Goal: Complete application form

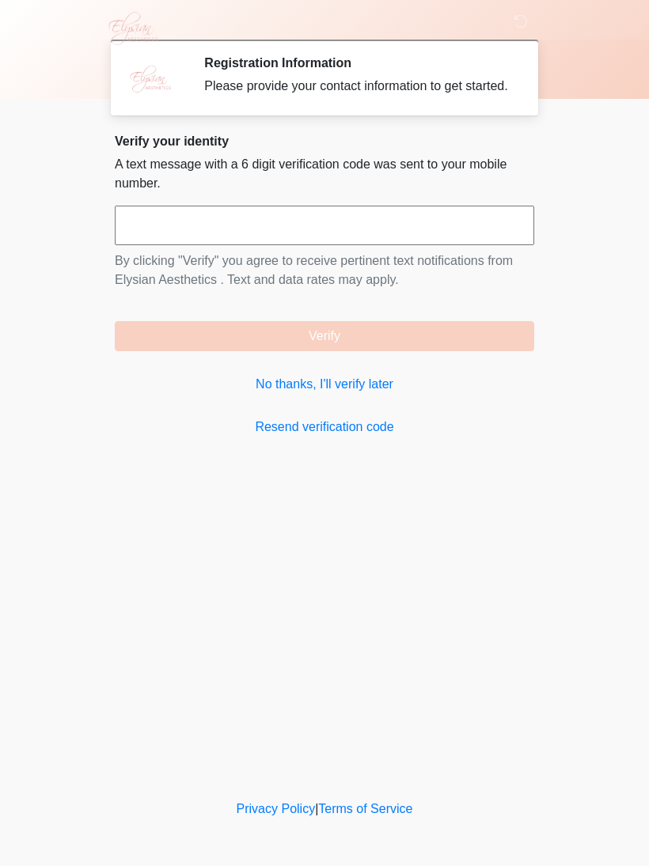
click at [450, 234] on input "text" at bounding box center [324, 226] width 419 height 40
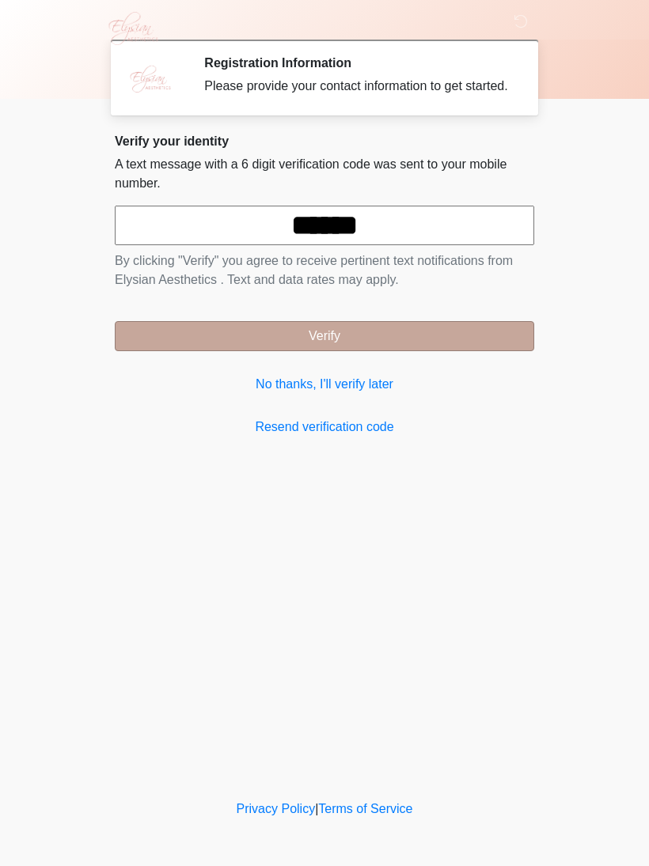
type input "******"
click at [412, 351] on button "Verify" at bounding box center [324, 336] width 419 height 30
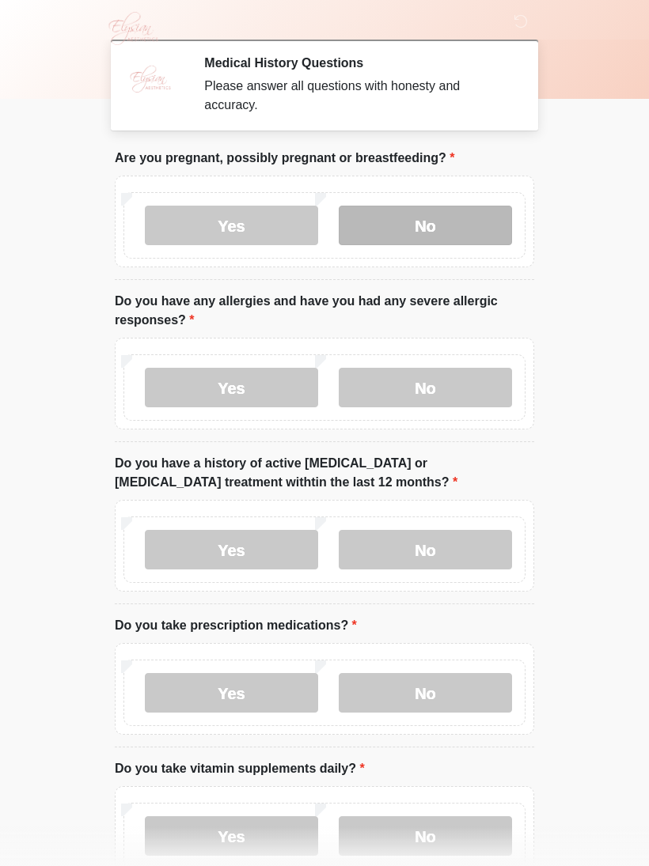
click at [442, 235] on label "No" at bounding box center [425, 226] width 173 height 40
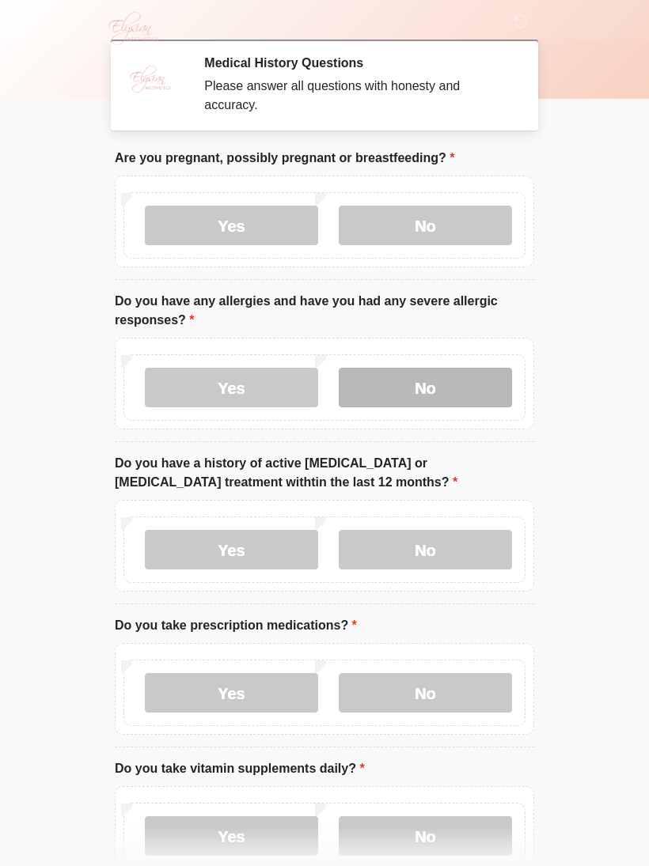
click at [442, 373] on label "No" at bounding box center [425, 388] width 173 height 40
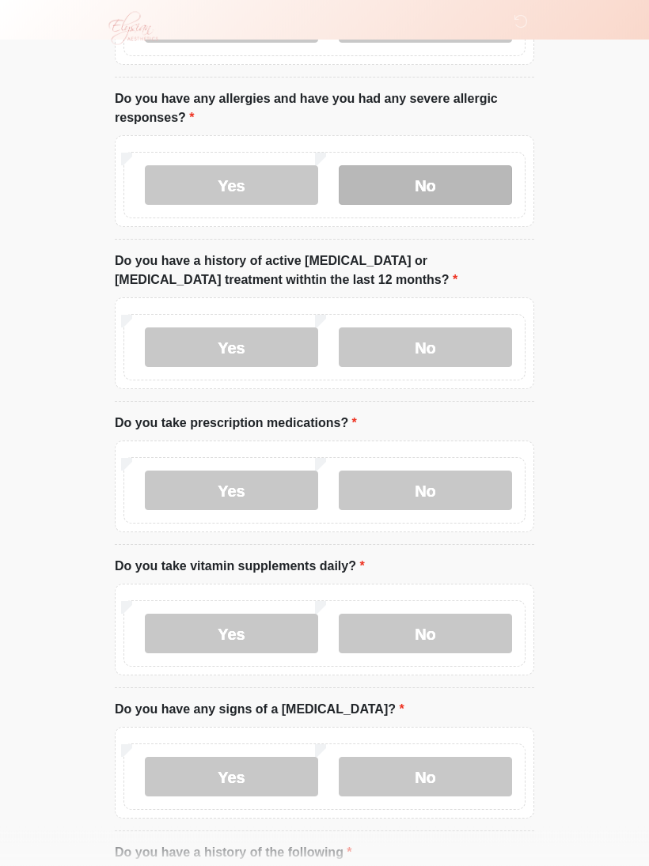
scroll to position [203, 0]
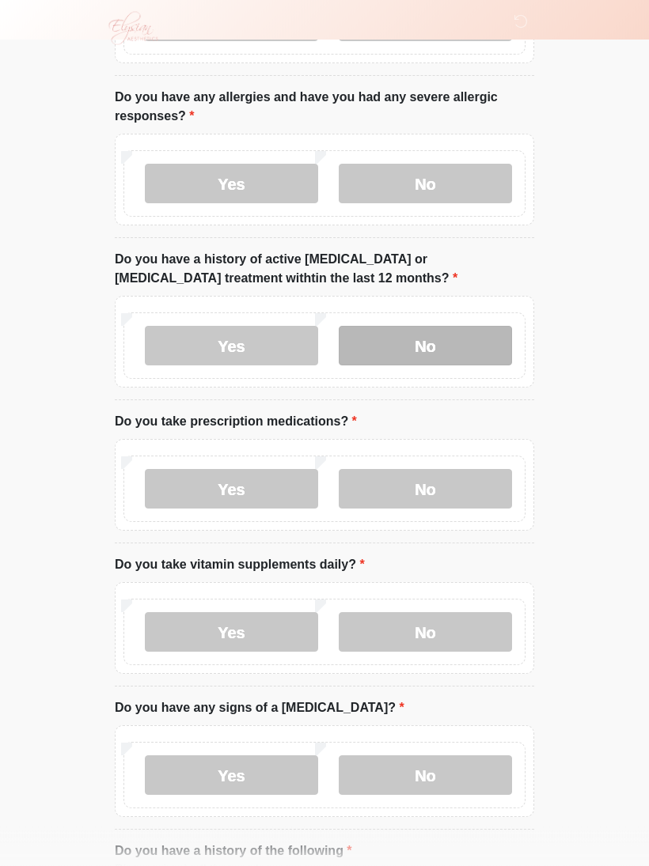
click at [481, 350] on label "No" at bounding box center [425, 347] width 173 height 40
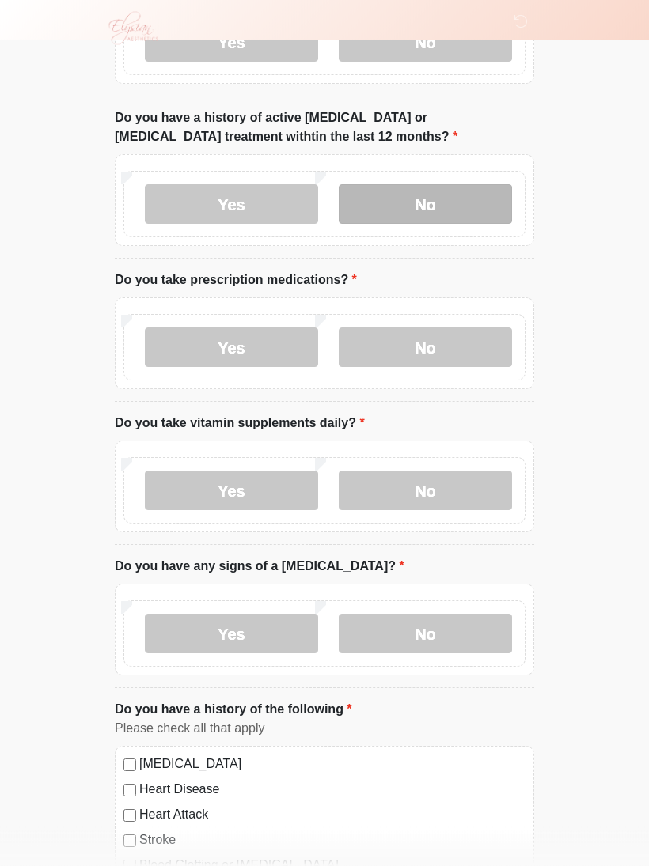
scroll to position [346, 0]
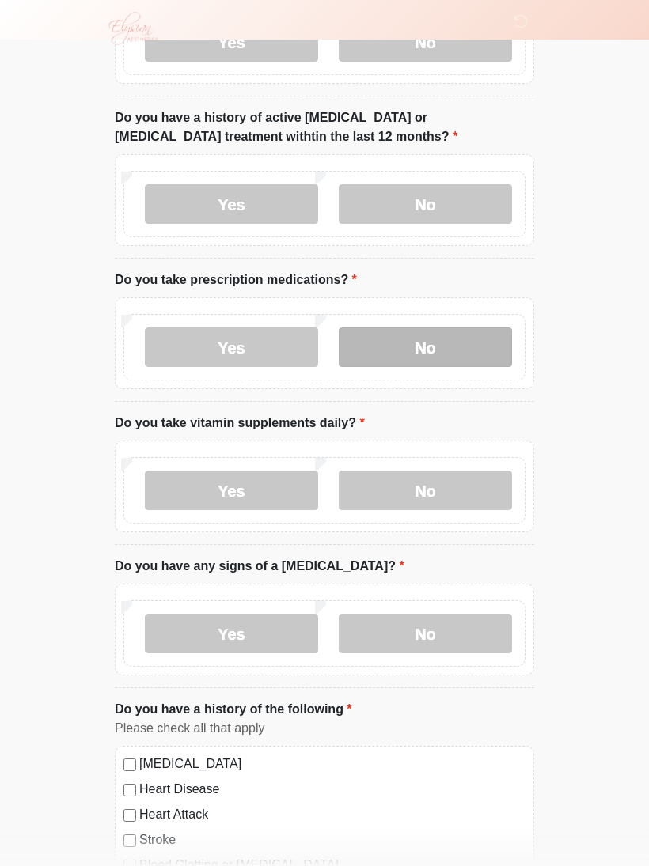
click at [473, 351] on label "No" at bounding box center [425, 348] width 173 height 40
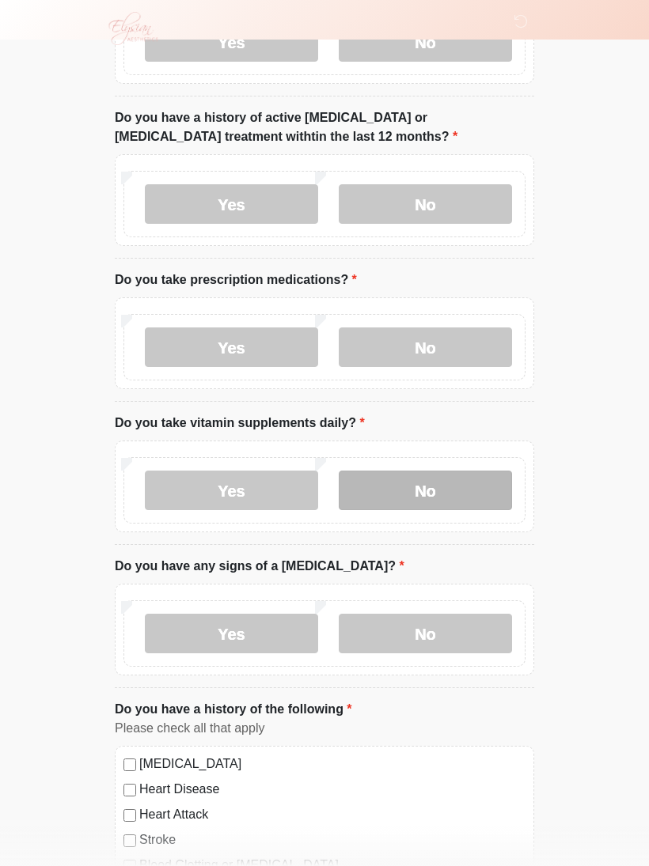
click at [473, 491] on label "No" at bounding box center [425, 491] width 173 height 40
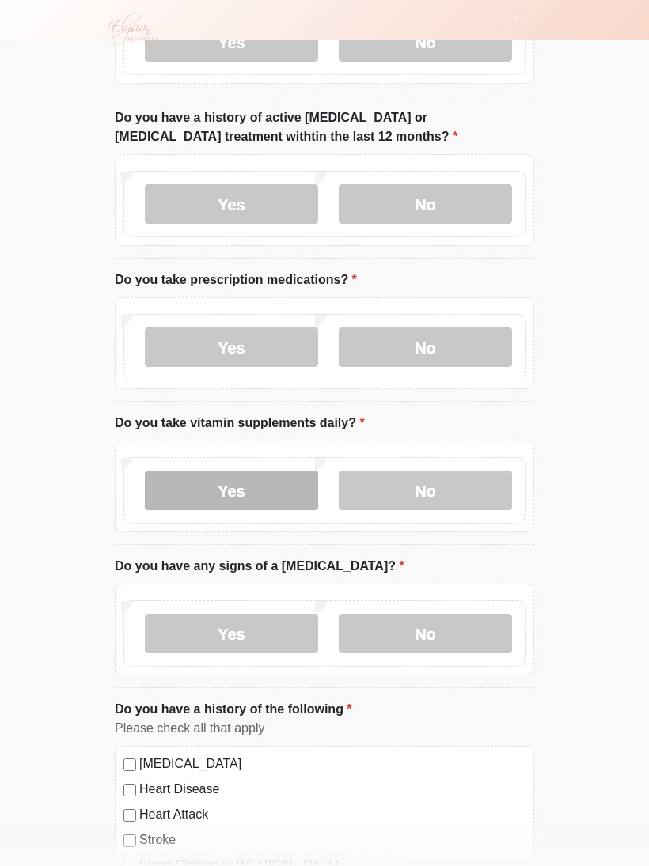
click at [178, 487] on label "Yes" at bounding box center [231, 491] width 173 height 40
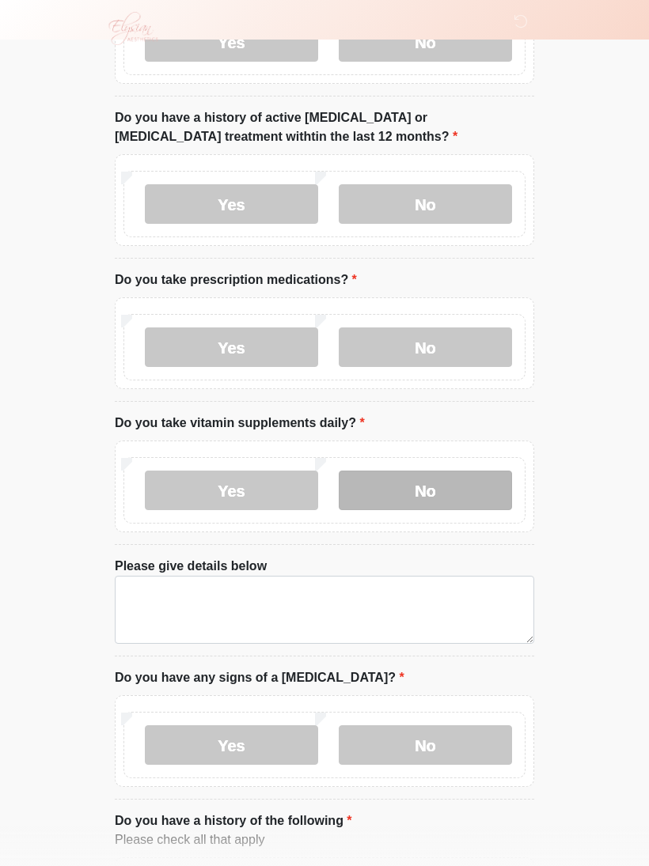
click at [483, 479] on label "No" at bounding box center [425, 491] width 173 height 40
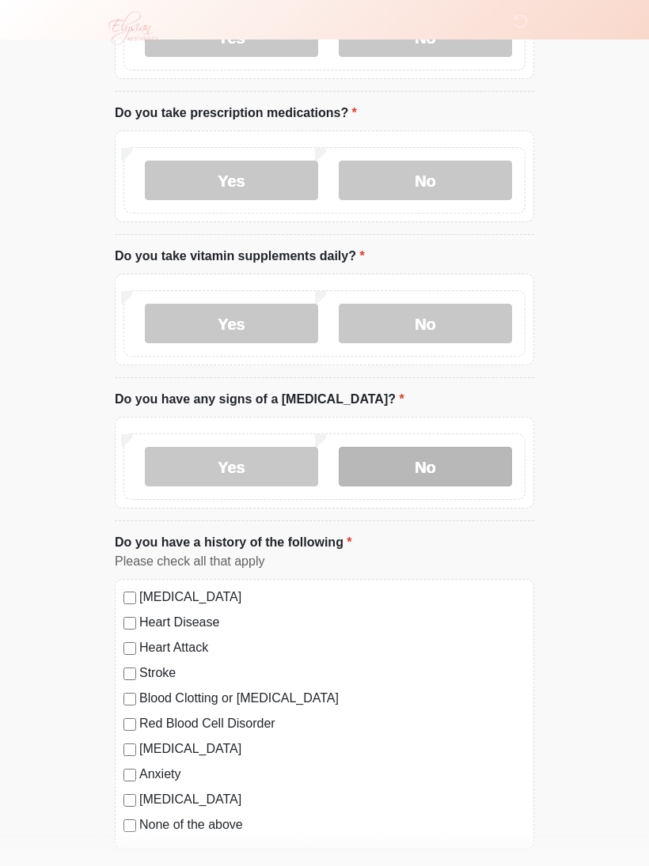
click at [480, 457] on label "No" at bounding box center [425, 468] width 173 height 40
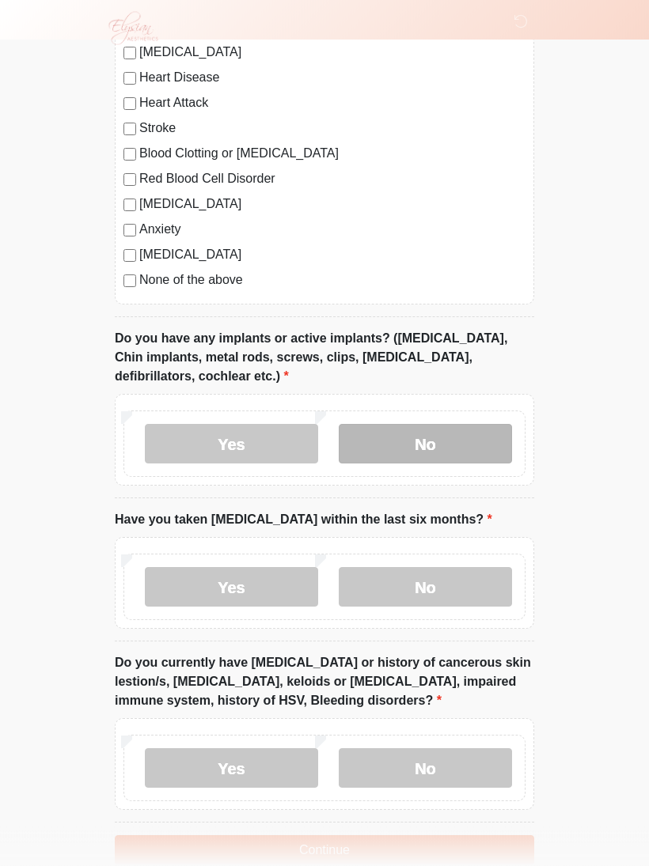
click at [461, 430] on label "No" at bounding box center [425, 445] width 173 height 40
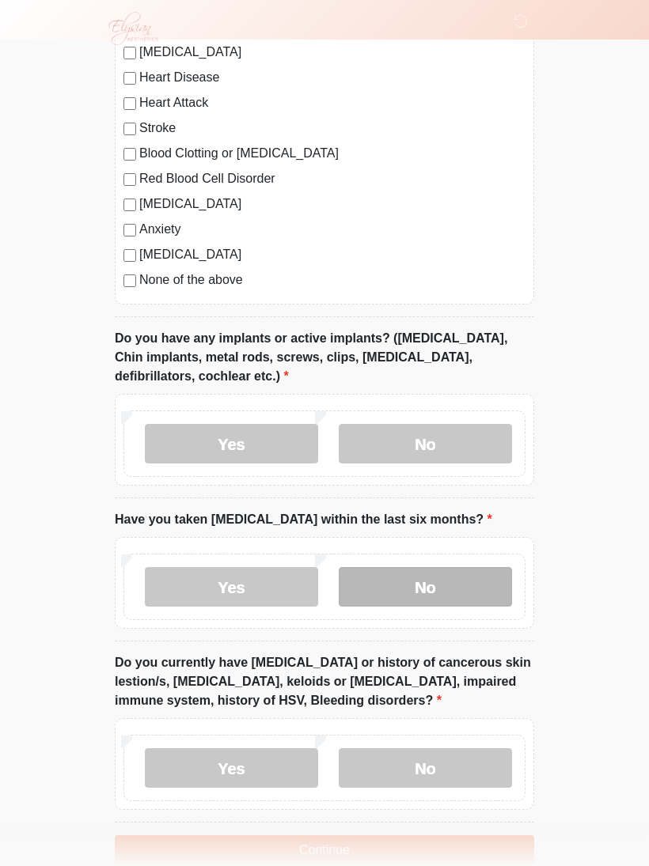
click at [459, 579] on label "No" at bounding box center [425, 587] width 173 height 40
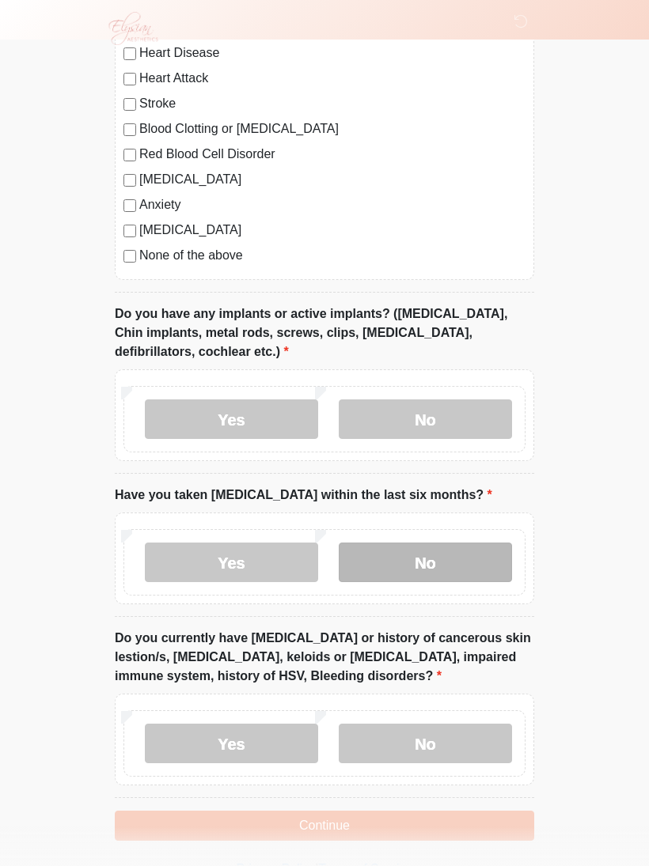
scroll to position [1110, 0]
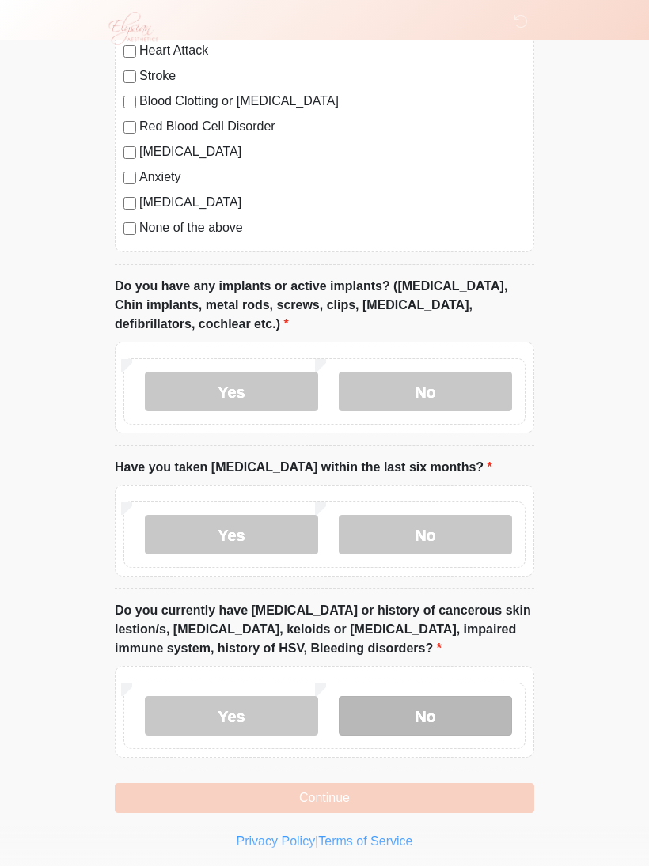
click at [461, 581] on label "No" at bounding box center [425, 716] width 173 height 40
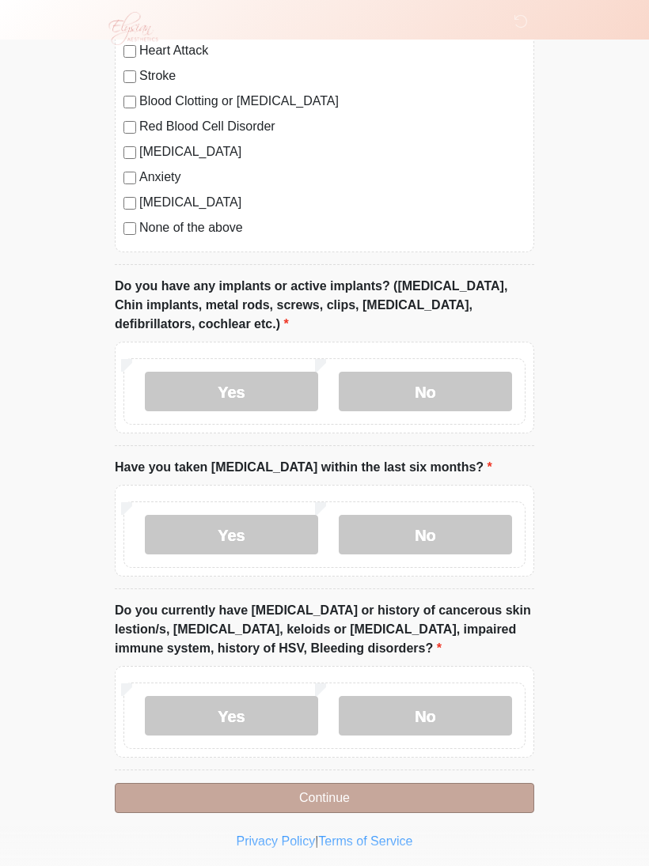
click at [461, 581] on button "Continue" at bounding box center [324, 798] width 419 height 30
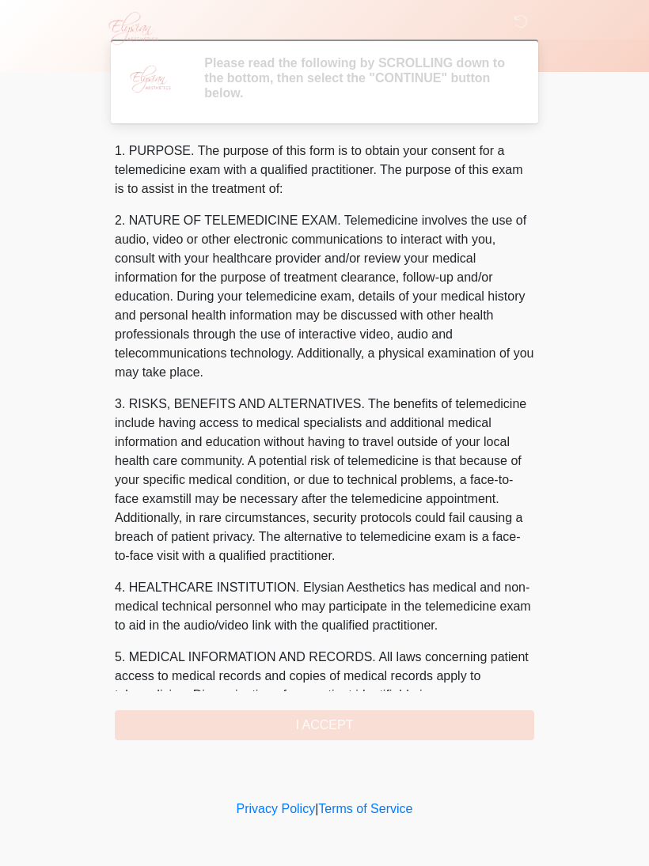
scroll to position [0, 0]
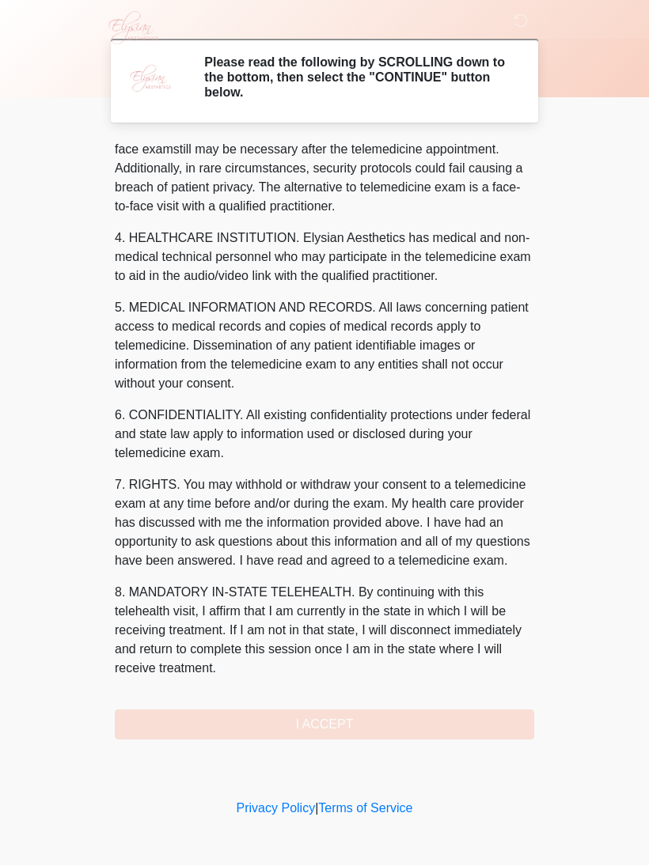
click at [434, 581] on div "1. PURPOSE. The purpose of this form is to obtain your consent for a telemedici…" at bounding box center [324, 441] width 419 height 599
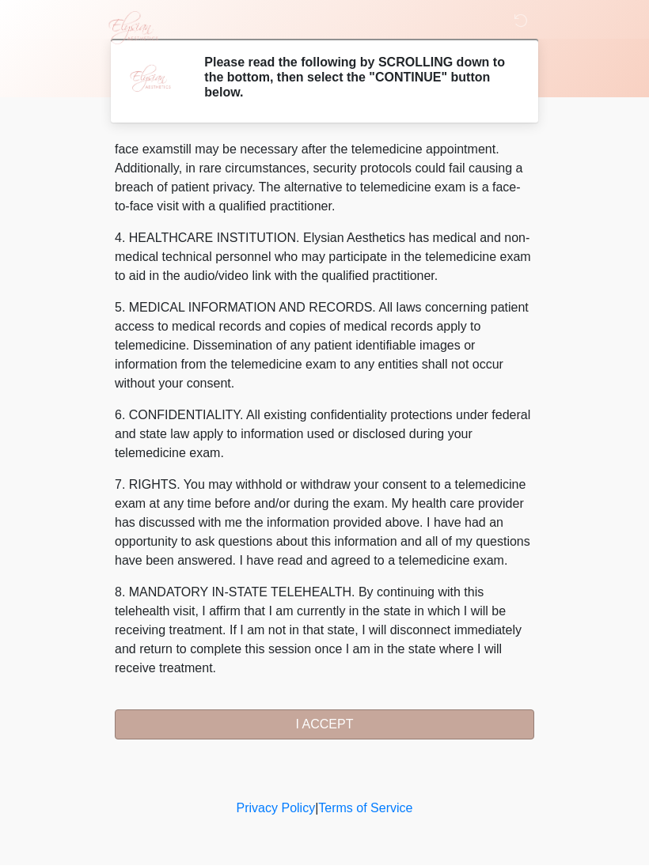
click at [439, 581] on button "I ACCEPT" at bounding box center [324, 726] width 419 height 30
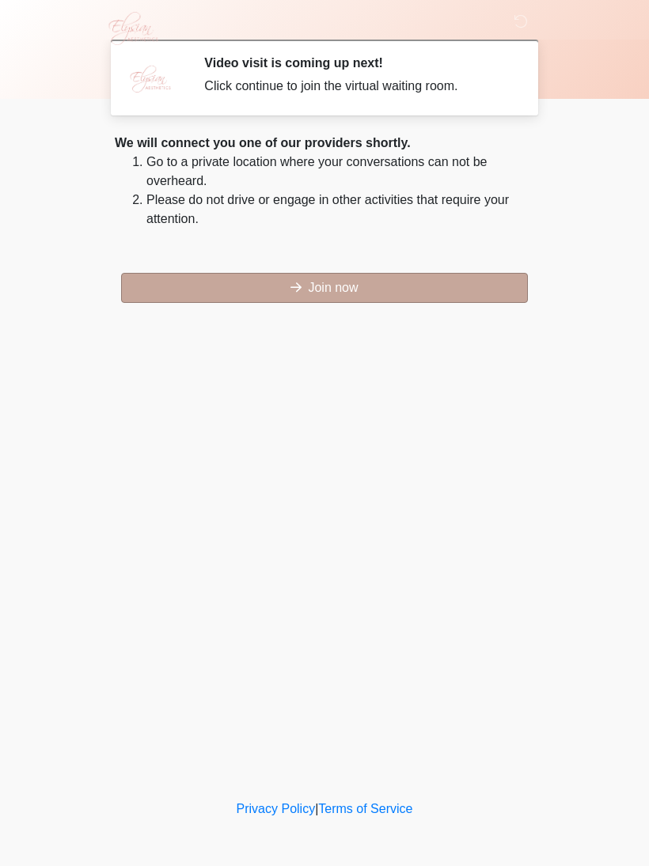
click at [493, 302] on button "Join now" at bounding box center [324, 288] width 407 height 30
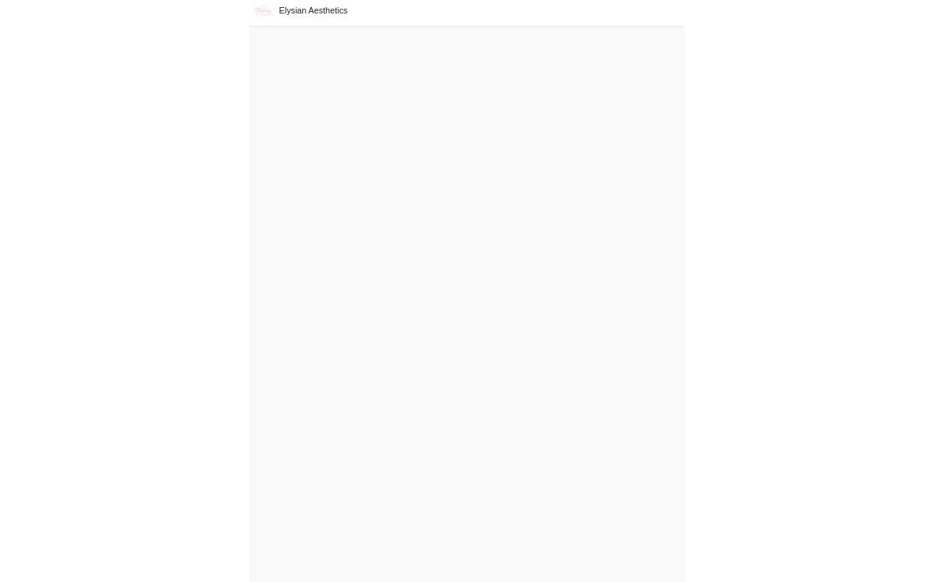
scroll to position [33, 0]
